Goal: Information Seeking & Learning: Check status

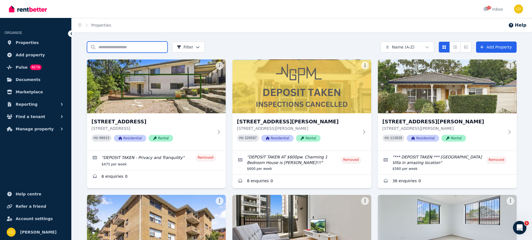
click at [111, 47] on input "Search properties" at bounding box center [127, 46] width 81 height 11
type input "******"
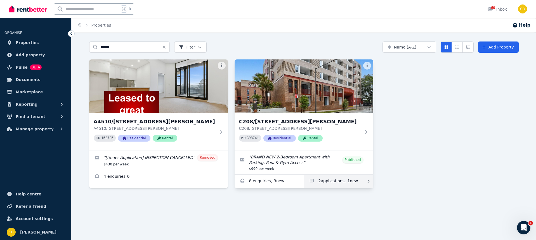
click at [355, 179] on link "Applications for C208/165 Milton St, Ashbury" at bounding box center [338, 180] width 69 height 13
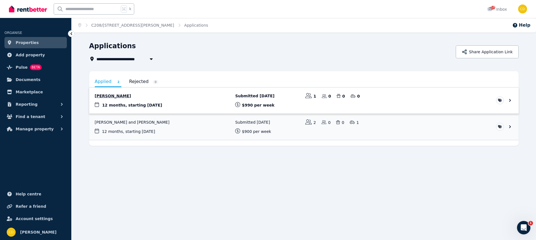
click at [123, 97] on link "View application: Xinru Li" at bounding box center [304, 100] width 430 height 26
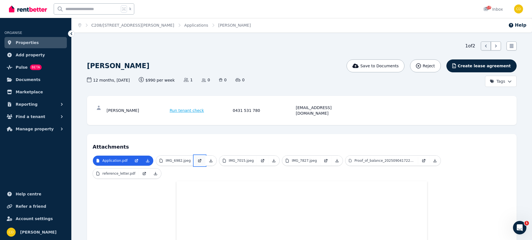
click at [198, 158] on icon at bounding box center [200, 160] width 4 height 4
click at [262, 158] on icon at bounding box center [263, 160] width 4 height 4
click at [325, 158] on link at bounding box center [325, 160] width 11 height 10
click at [425, 155] on link at bounding box center [423, 160] width 11 height 10
click at [142, 171] on icon at bounding box center [144, 173] width 4 height 4
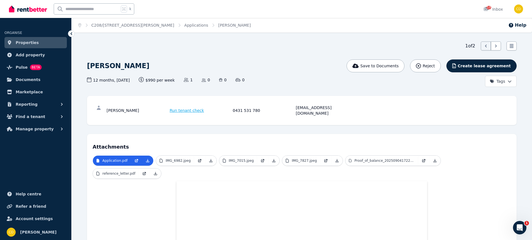
click at [270, 49] on div "1 of 2 List view" at bounding box center [302, 45] width 430 height 9
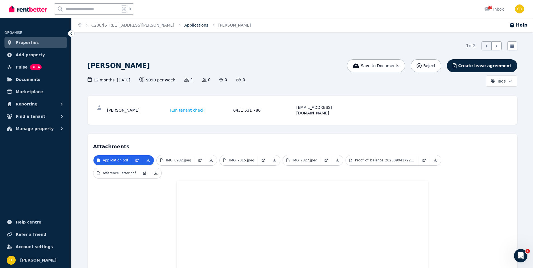
click at [184, 23] on link "Applications" at bounding box center [196, 25] width 24 height 4
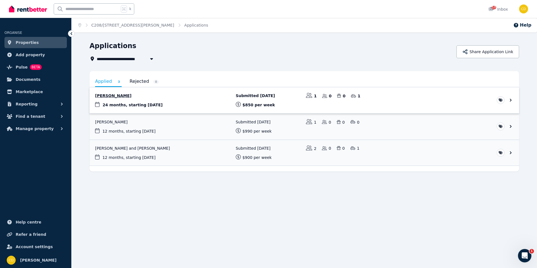
click at [140, 96] on link "View application: Yehia Hamed" at bounding box center [305, 100] width 430 height 26
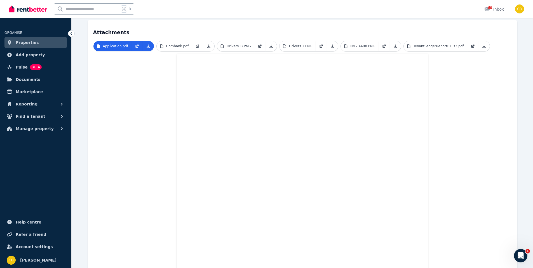
scroll to position [82, 0]
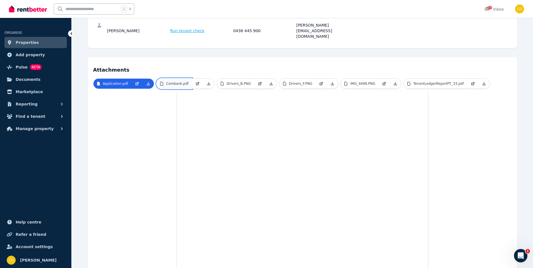
click at [179, 79] on link "Combank.pdf" at bounding box center [174, 84] width 35 height 10
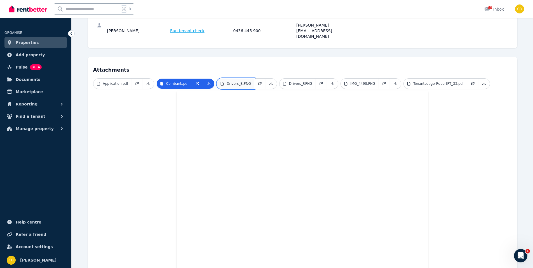
click at [234, 81] on p "Drivers_B.PNG" at bounding box center [239, 83] width 24 height 4
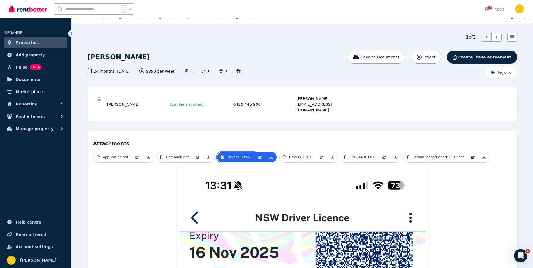
scroll to position [7, 0]
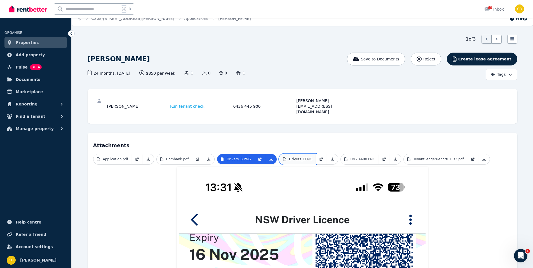
click at [295, 154] on link "Drivers_F.PNG" at bounding box center [298, 159] width 36 height 10
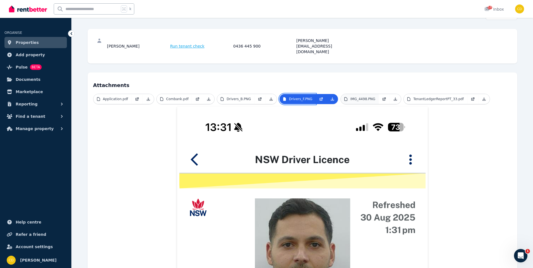
scroll to position [65, 0]
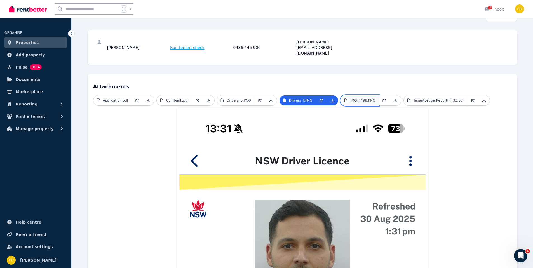
click at [353, 98] on p "IMG_4498.PNG" at bounding box center [362, 100] width 25 height 4
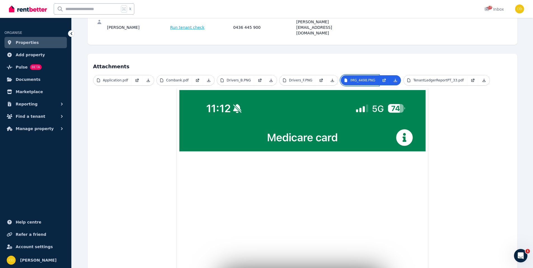
scroll to position [84, 0]
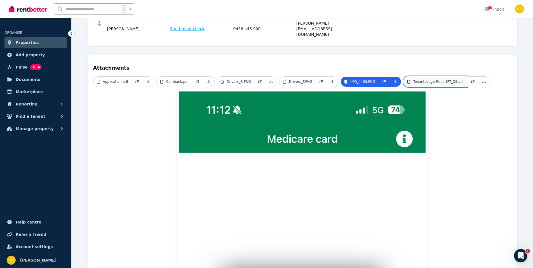
click at [430, 79] on p "TenantLedgerReportPT_33.pdf" at bounding box center [438, 81] width 50 height 4
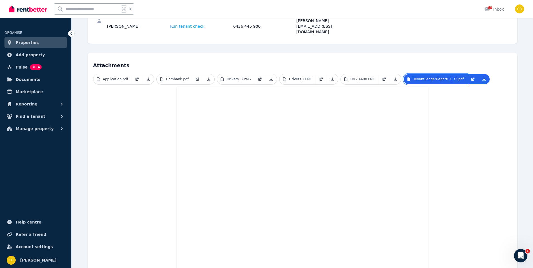
scroll to position [0, 0]
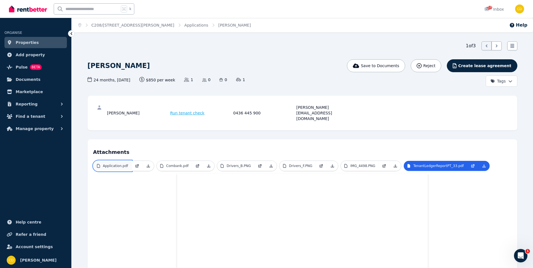
click at [114, 164] on p "Application.pdf" at bounding box center [115, 166] width 25 height 4
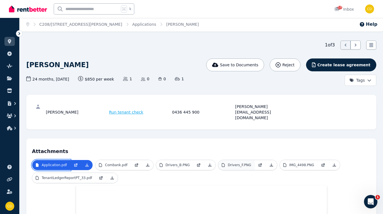
scroll to position [1, 0]
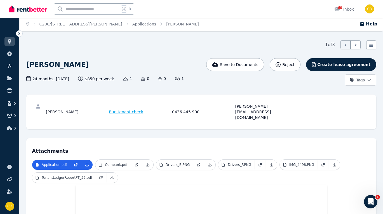
click at [179, 106] on div "0436 445 900" at bounding box center [203, 112] width 62 height 17
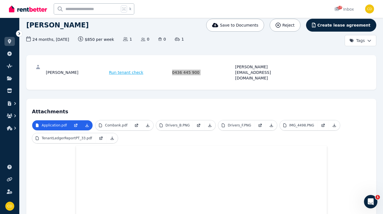
scroll to position [0, 0]
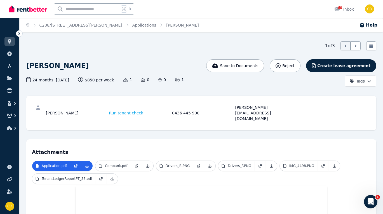
click at [43, 63] on h1 "[PERSON_NAME]" at bounding box center [57, 65] width 62 height 9
copy div "[PERSON_NAME]"
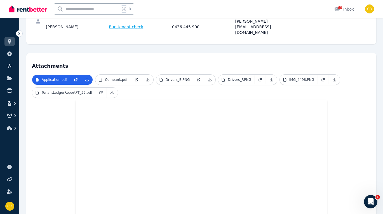
scroll to position [86, 0]
click at [137, 74] on link at bounding box center [136, 79] width 11 height 10
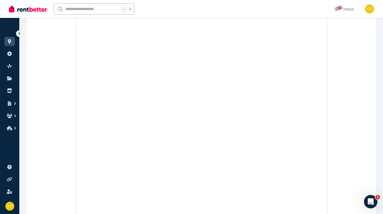
scroll to position [819, 0]
